Goal: Find contact information: Find contact information

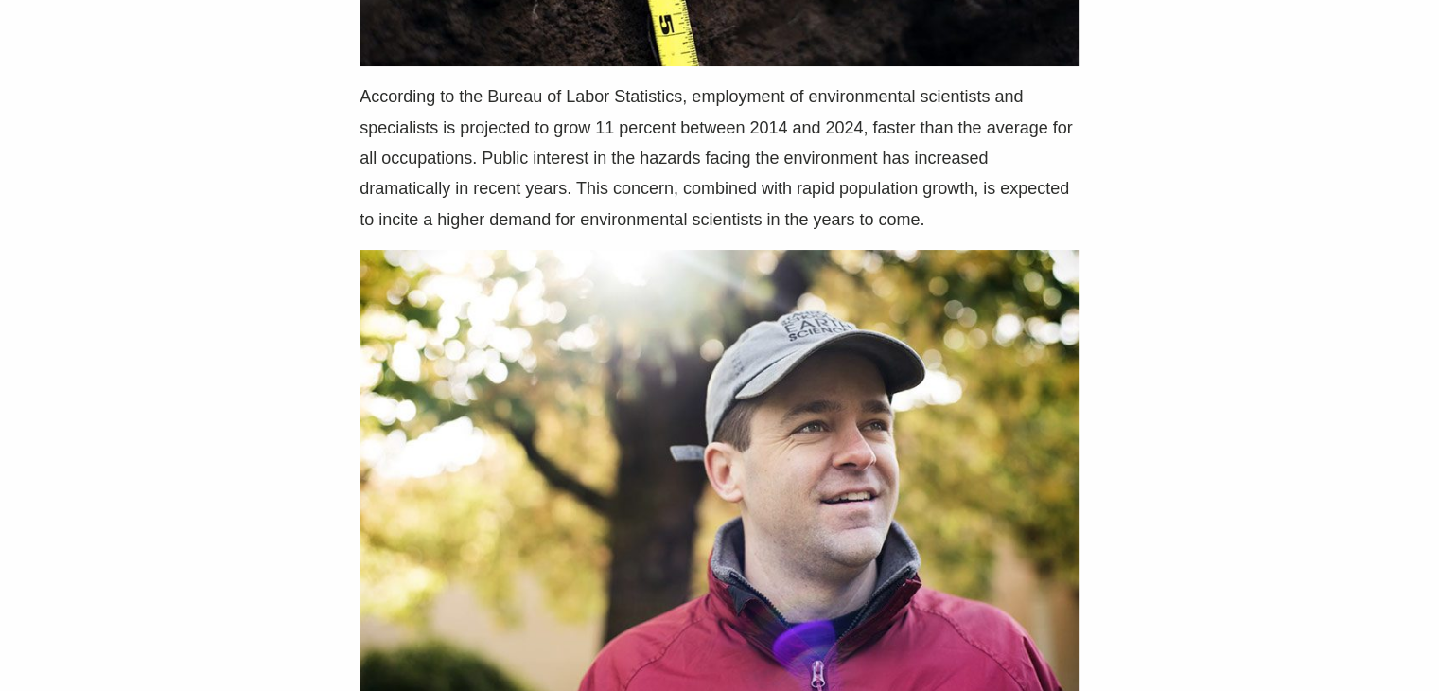
scroll to position [7950, 0]
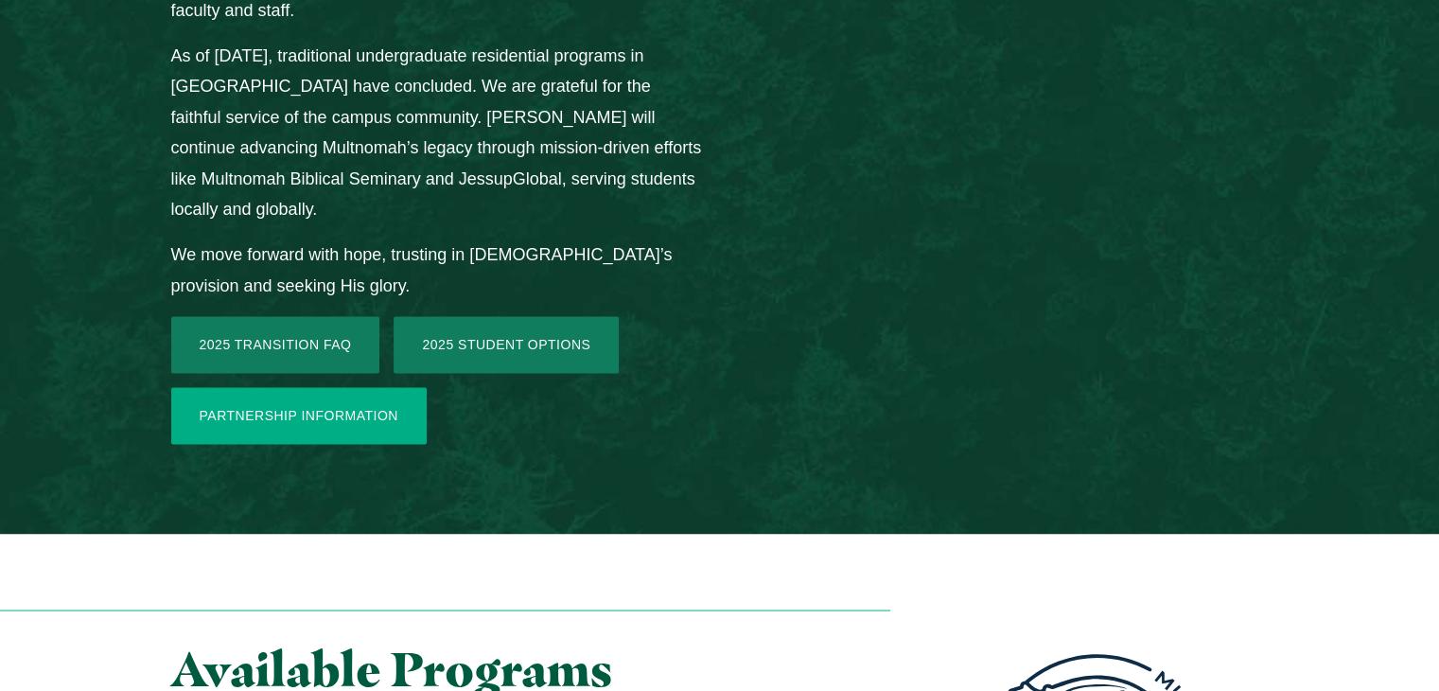
scroll to position [3218, 0]
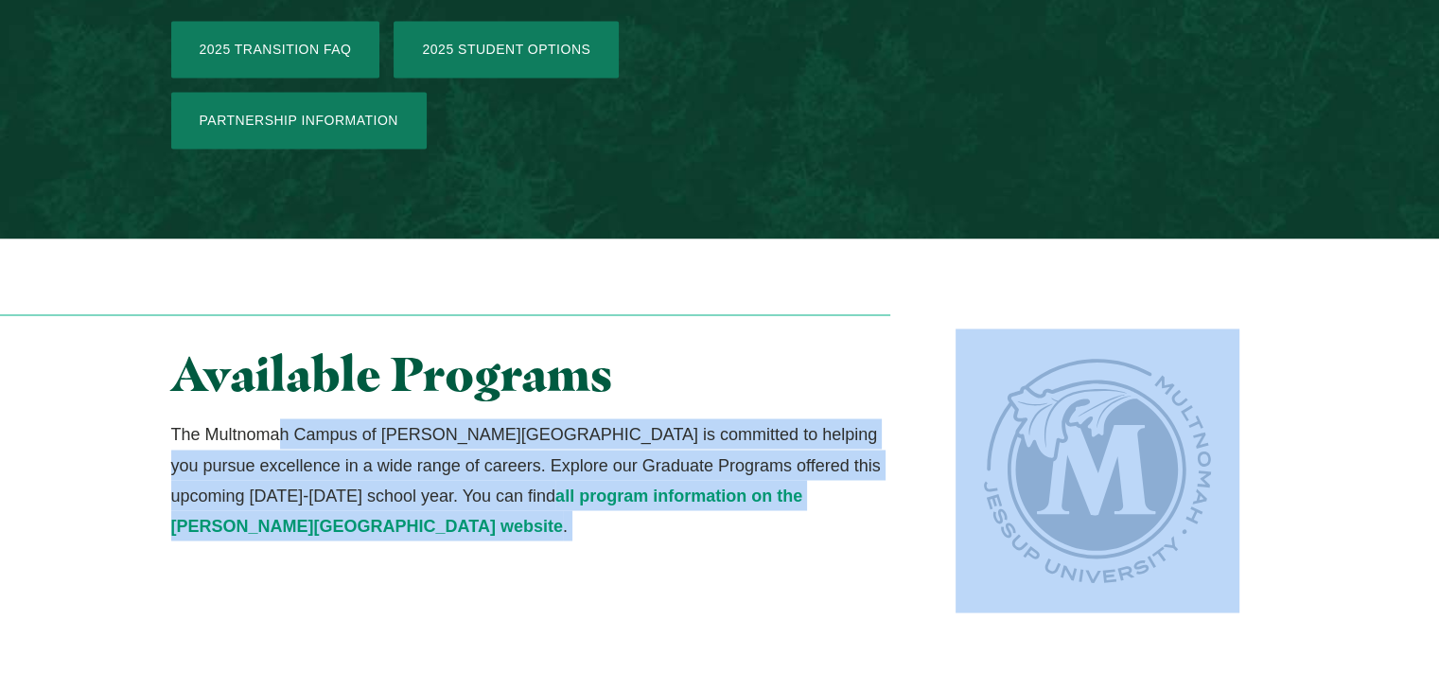
drag, startPoint x: 282, startPoint y: 93, endPoint x: 900, endPoint y: 517, distance: 749.4
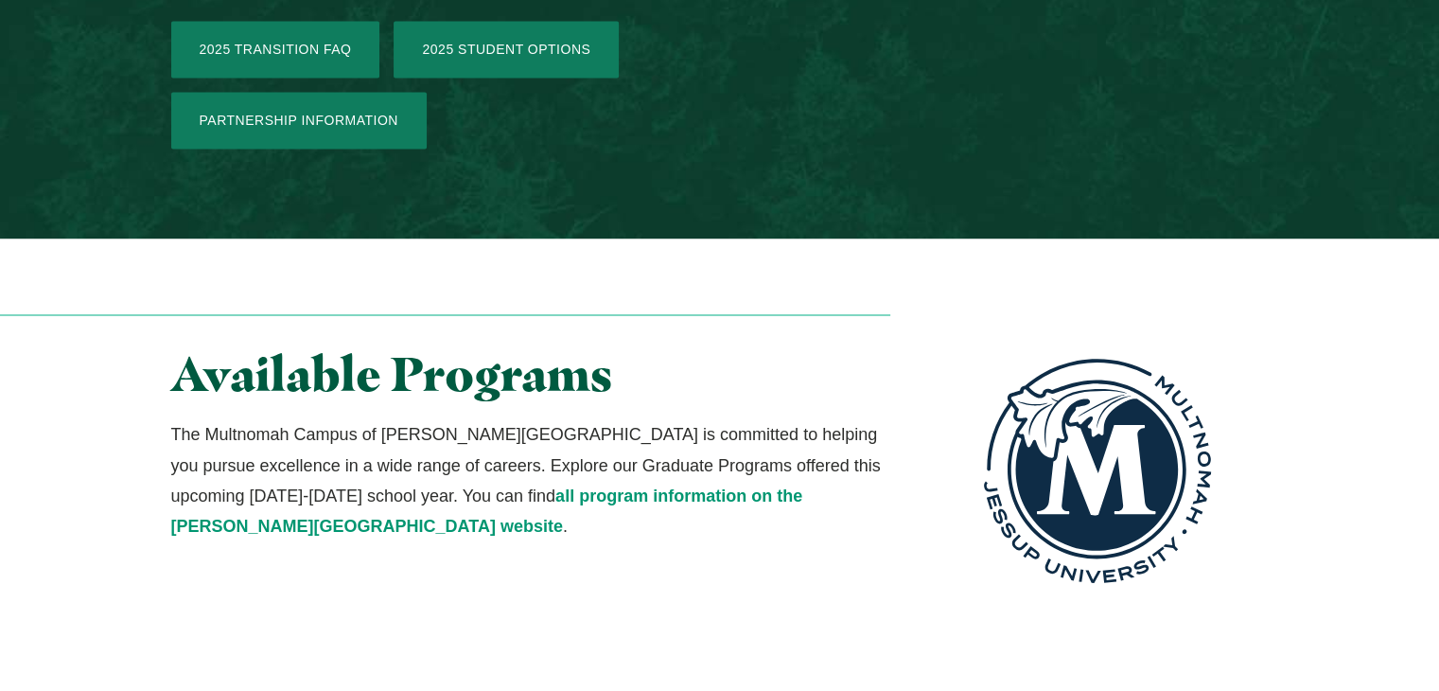
drag, startPoint x: 458, startPoint y: 383, endPoint x: 744, endPoint y: 513, distance: 313.8
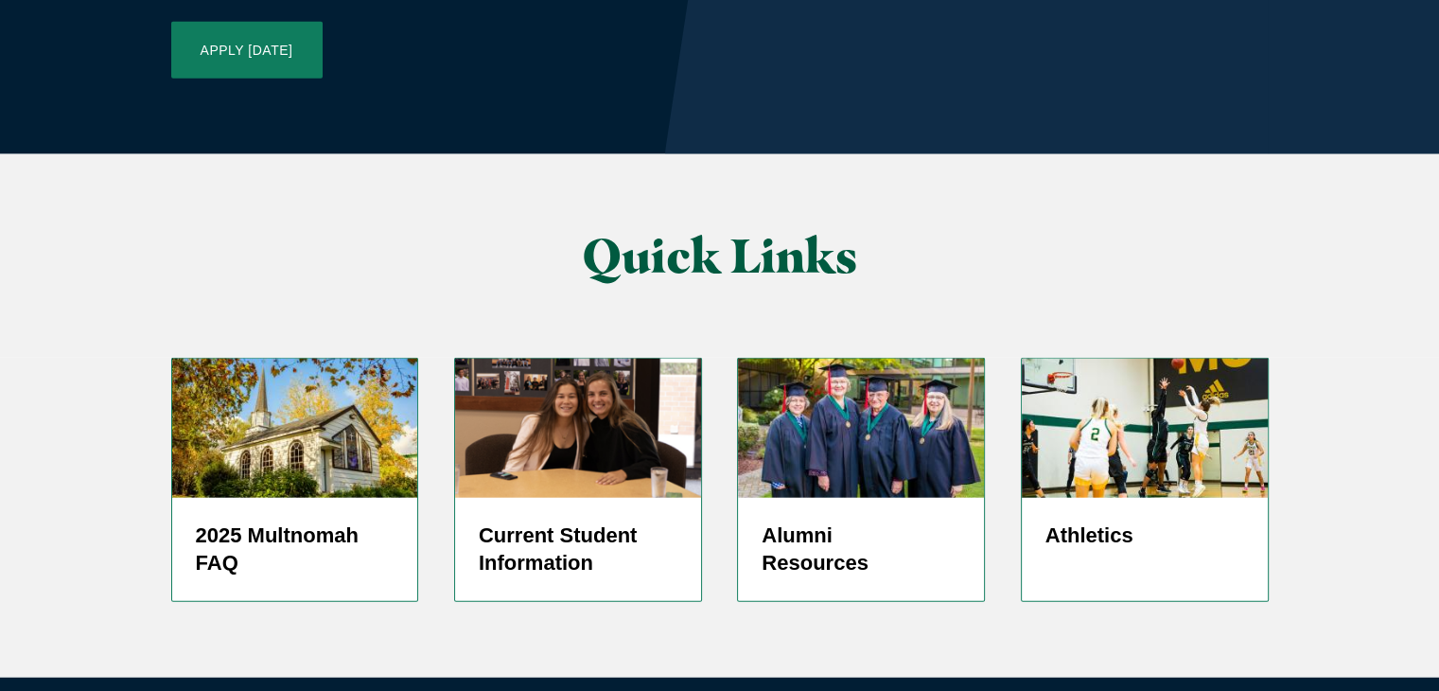
scroll to position [4675, 0]
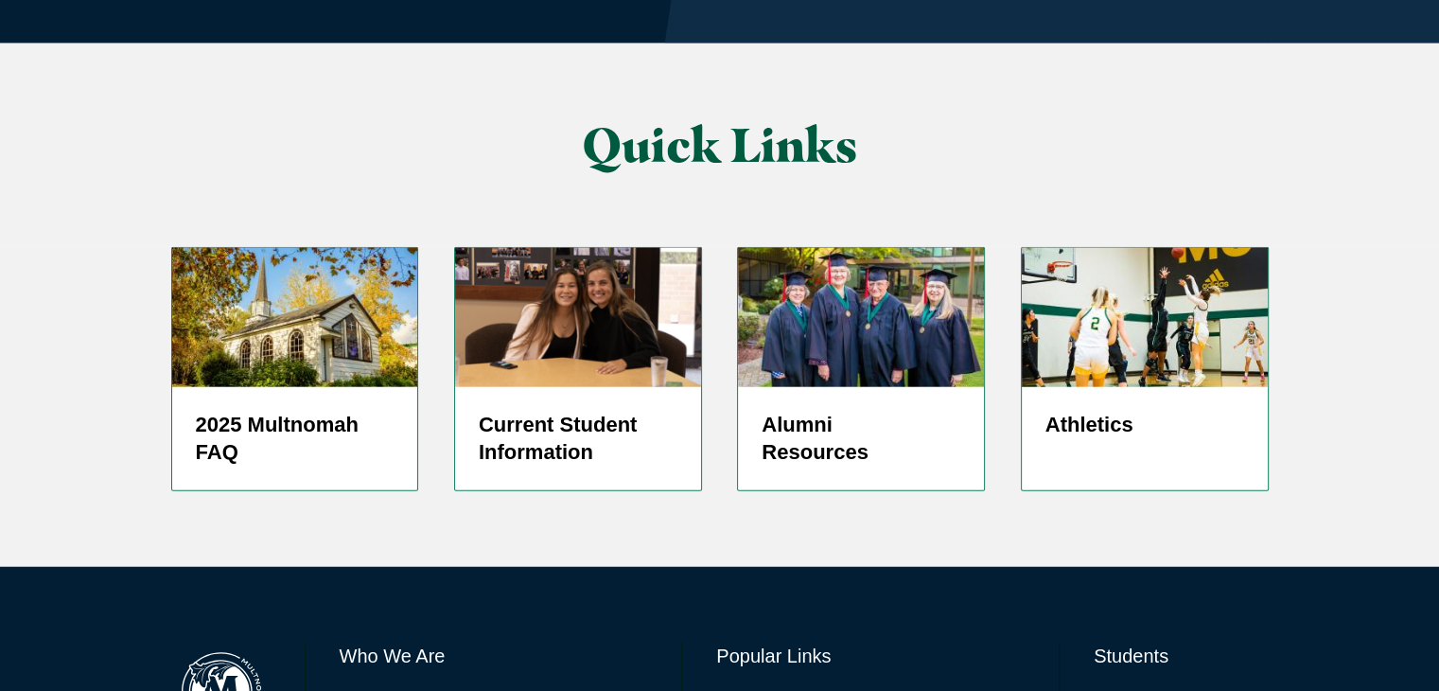
click at [755, 687] on link "Directory" at bounding box center [746, 700] width 61 height 27
drag, startPoint x: 398, startPoint y: 382, endPoint x: 589, endPoint y: 439, distance: 198.5
drag, startPoint x: 466, startPoint y: 365, endPoint x: 560, endPoint y: 427, distance: 112.9
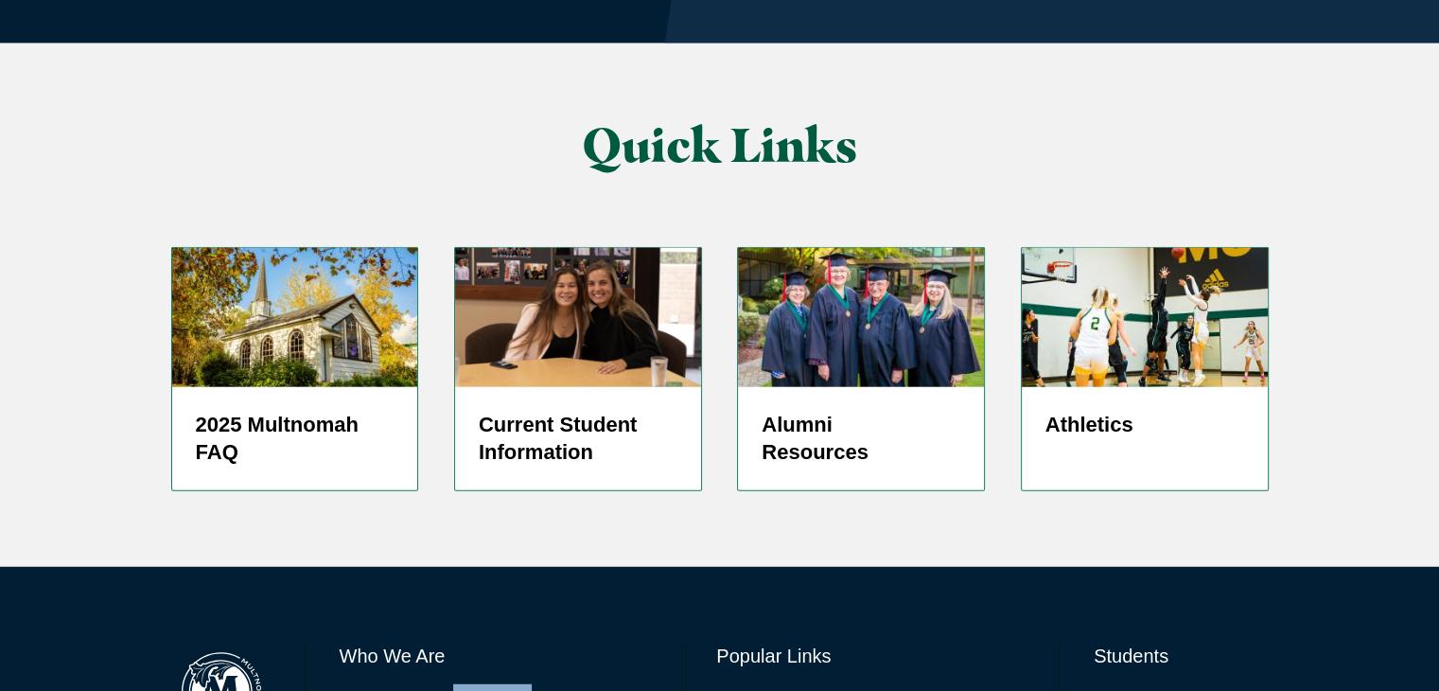
drag, startPoint x: 445, startPoint y: 386, endPoint x: 502, endPoint y: 432, distance: 73.3
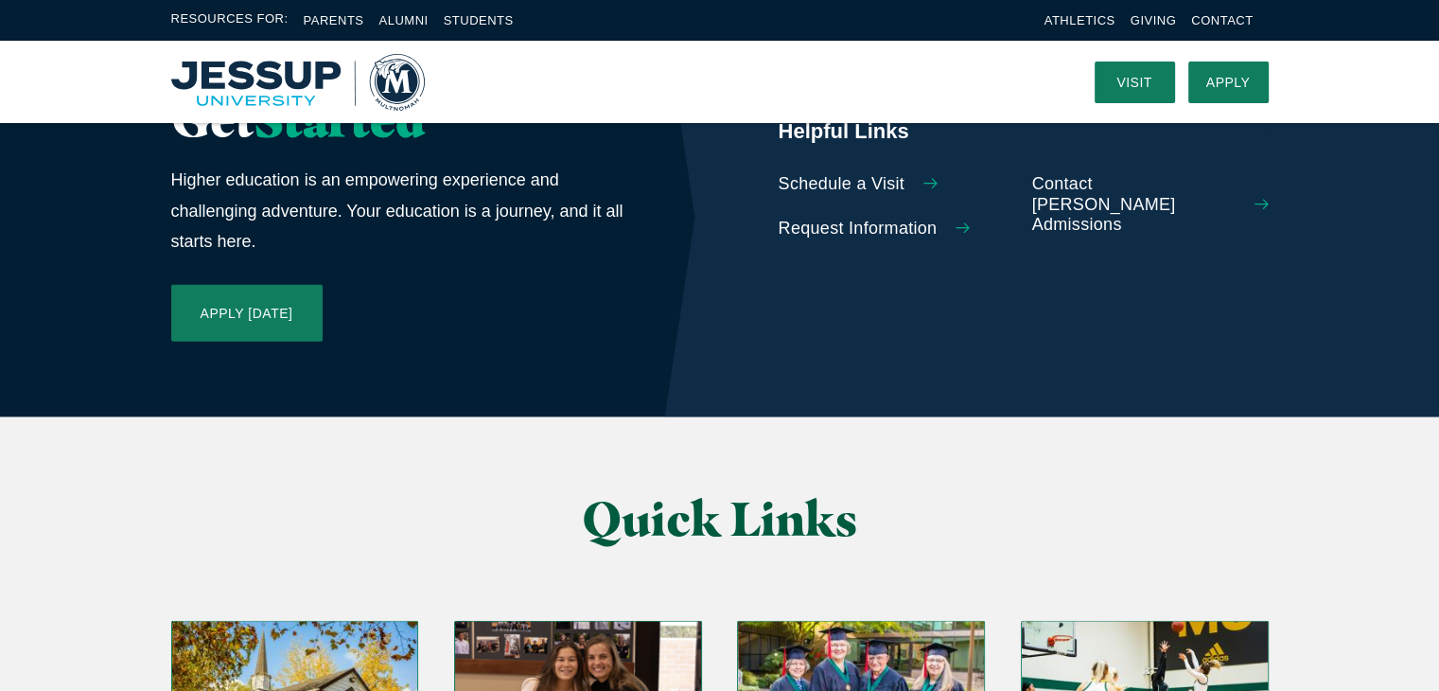
scroll to position [4297, 0]
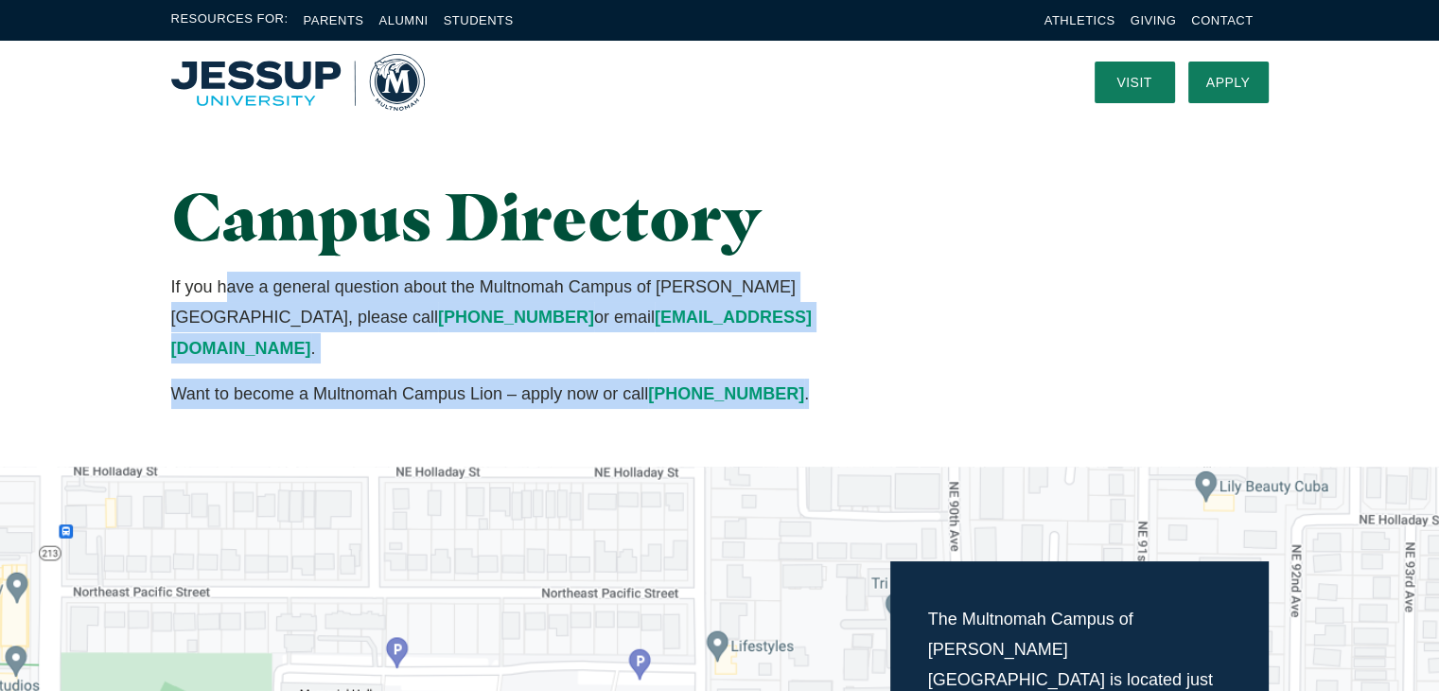
drag, startPoint x: 224, startPoint y: 285, endPoint x: 952, endPoint y: 357, distance: 731.3
click at [952, 357] on div "Campus Directory If you have a general question about the Multnomah Campus of […" at bounding box center [720, 295] width 1211 height 344
click at [952, 357] on div "Campus Directory If you have a general question about the Multnomah Campus of J…" at bounding box center [720, 295] width 1211 height 344
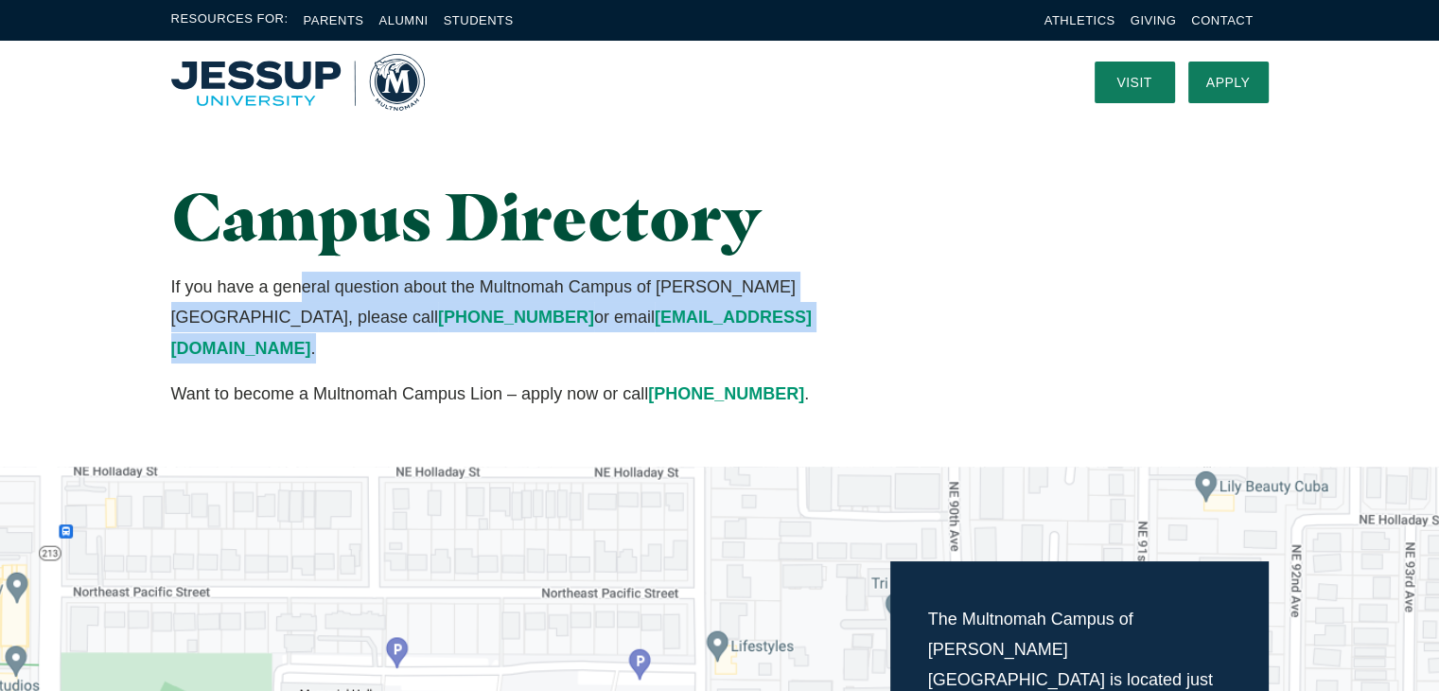
drag, startPoint x: 303, startPoint y: 293, endPoint x: 938, endPoint y: 372, distance: 639.9
click at [937, 372] on div "Campus Directory If you have a general question about the Multnomah Campus of J…" at bounding box center [720, 295] width 1211 height 344
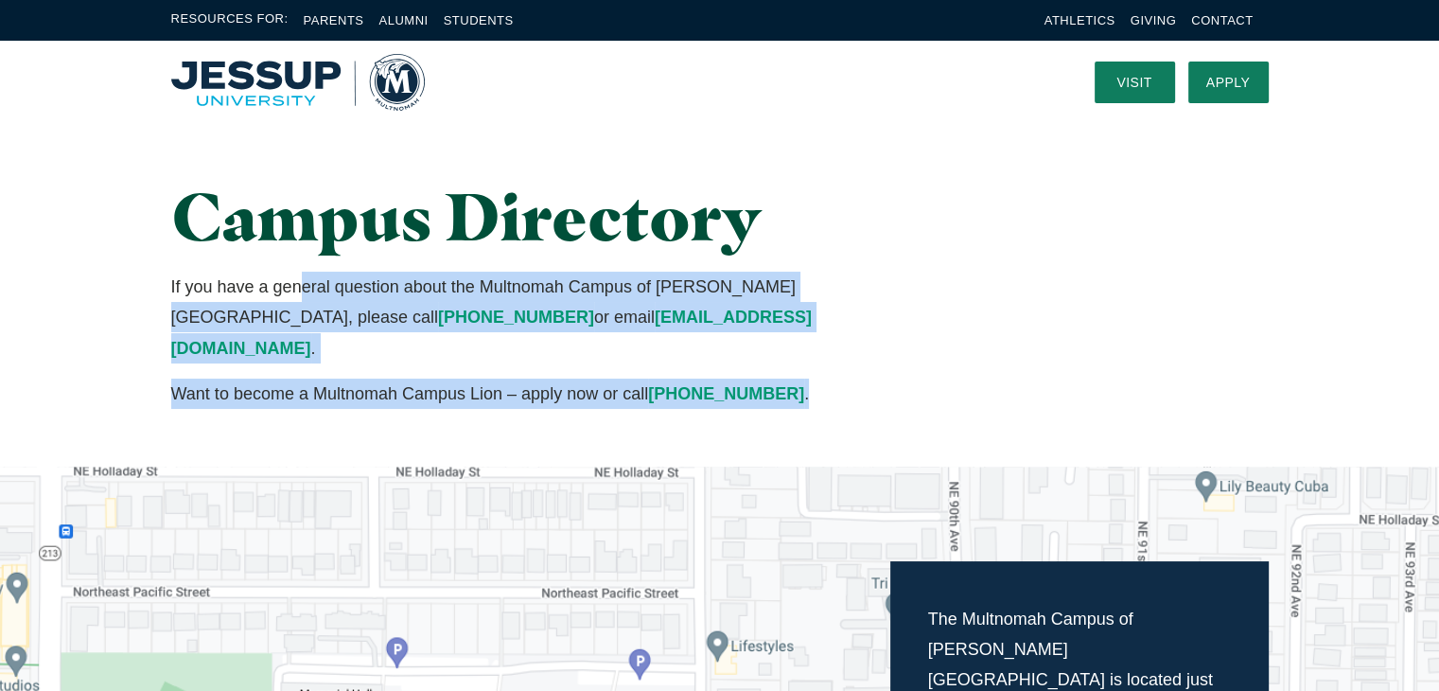
click at [938, 372] on div "Campus Directory If you have a general question about the Multnomah Campus of J…" at bounding box center [720, 295] width 1211 height 344
